Goal: Check status: Check status

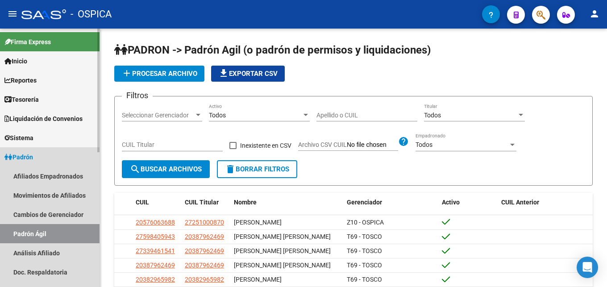
click at [43, 234] on link "Padrón Ágil" at bounding box center [50, 233] width 100 height 19
click at [68, 256] on link "Análisis Afiliado" at bounding box center [50, 252] width 100 height 19
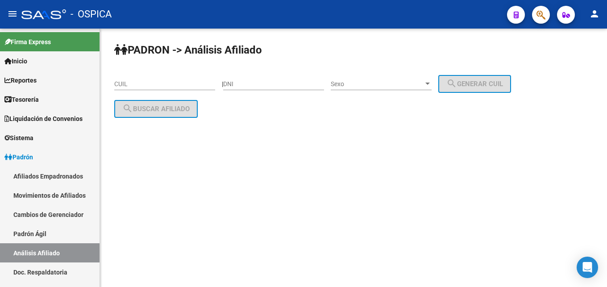
click at [256, 84] on input "DNI" at bounding box center [273, 84] width 101 height 8
click at [164, 84] on input "CUIL" at bounding box center [164, 84] width 101 height 8
paste input "20-46674007-2"
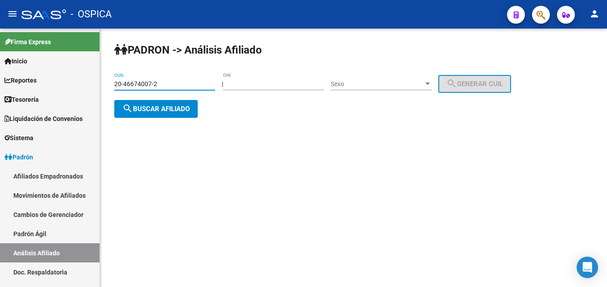
type input "20-46674007-2"
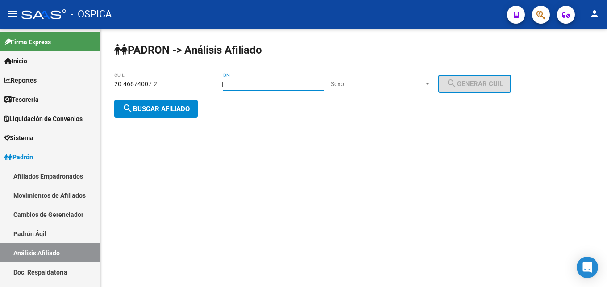
drag, startPoint x: 283, startPoint y: 84, endPoint x: 228, endPoint y: 86, distance: 55.4
click at [228, 86] on input "DNI" at bounding box center [273, 84] width 101 height 8
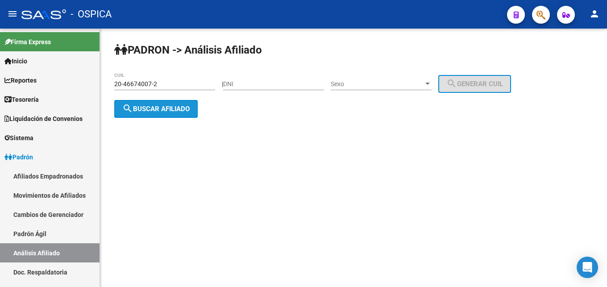
click at [150, 106] on span "search Buscar afiliado" at bounding box center [155, 109] width 67 height 8
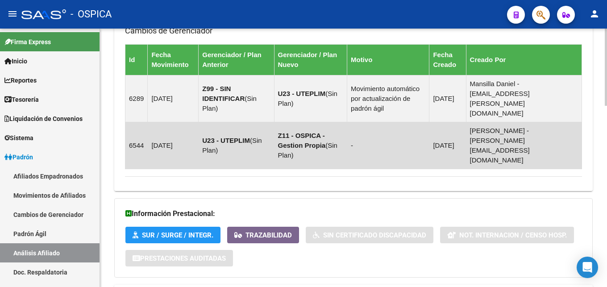
scroll to position [606, 0]
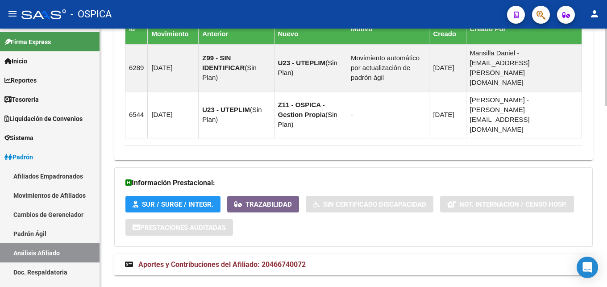
click at [294, 260] on span "Aportes y Contribuciones del Afiliado: 20466740072" at bounding box center [221, 264] width 167 height 8
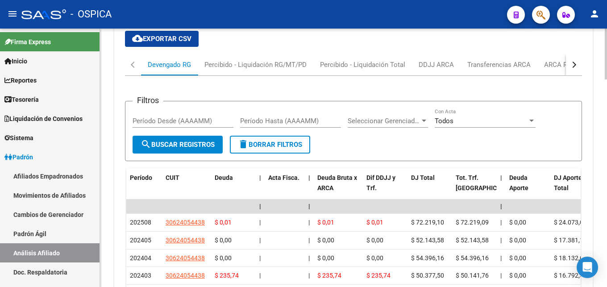
scroll to position [834, 0]
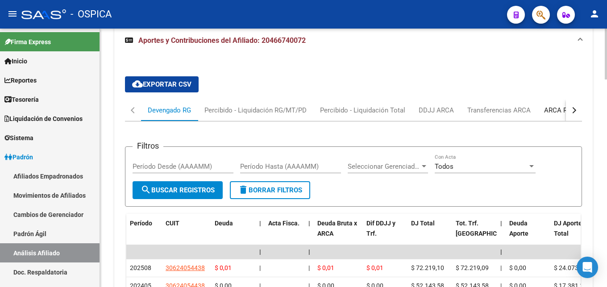
click at [562, 105] on div "ARCA Relaciones Laborales" at bounding box center [586, 110] width 84 height 10
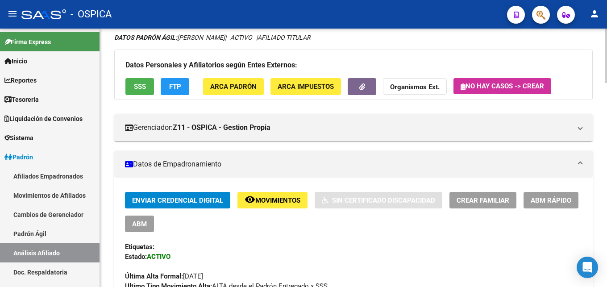
scroll to position [14, 0]
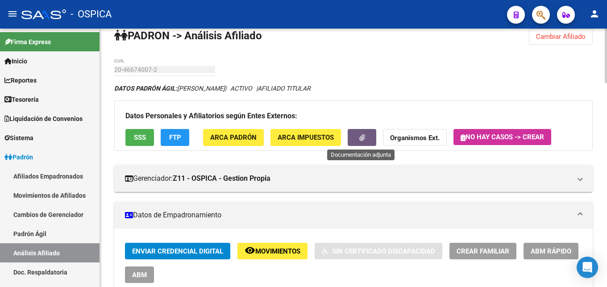
click at [359, 139] on button "button" at bounding box center [362, 137] width 29 height 17
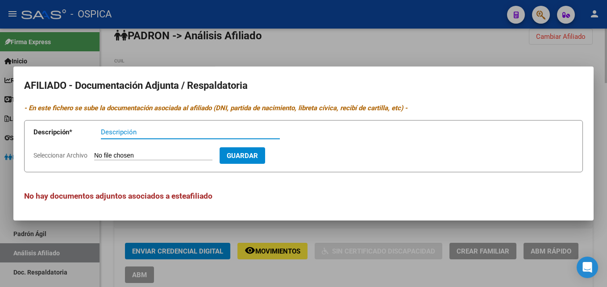
click at [369, 65] on div at bounding box center [303, 143] width 607 height 287
